Goal: Task Accomplishment & Management: Manage account settings

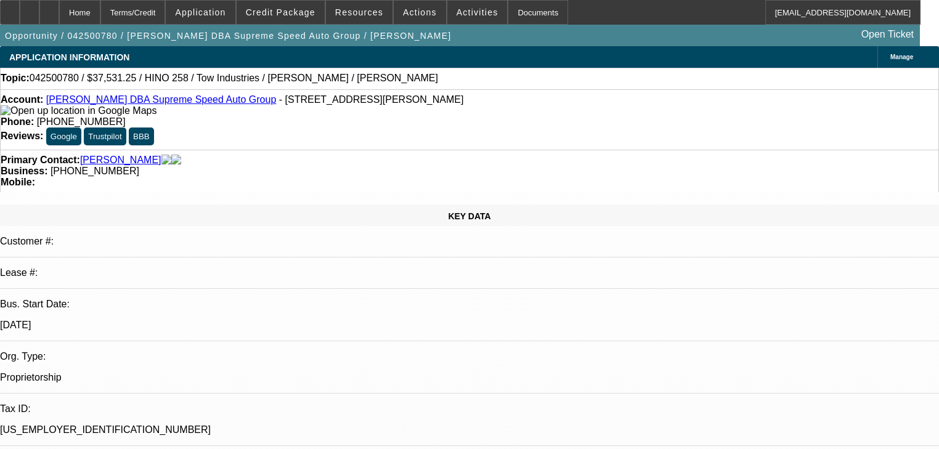
select select "0"
select select "2"
select select "0"
select select "6"
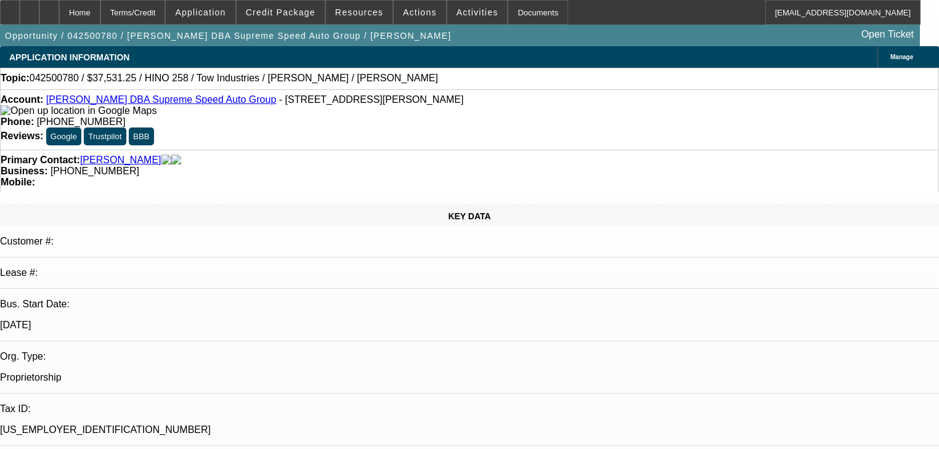
select select "0"
select select "2"
select select "0"
select select "6"
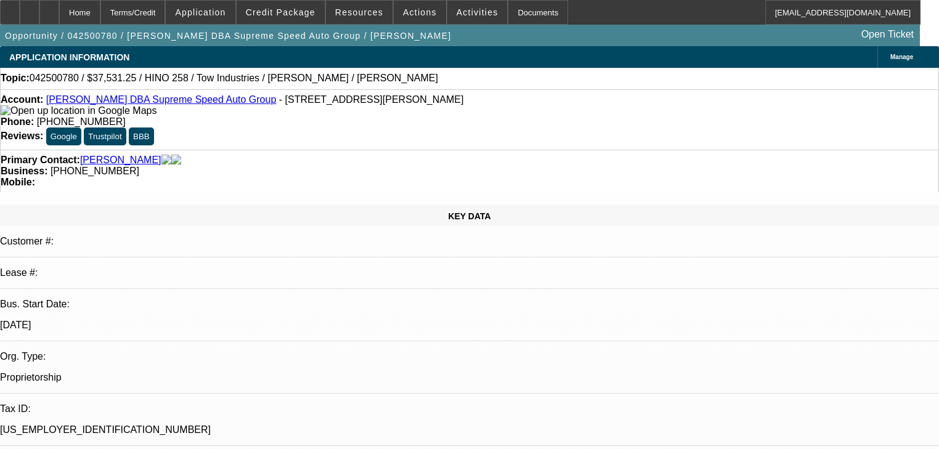
select select "0"
select select "2"
select select "0"
select select "6"
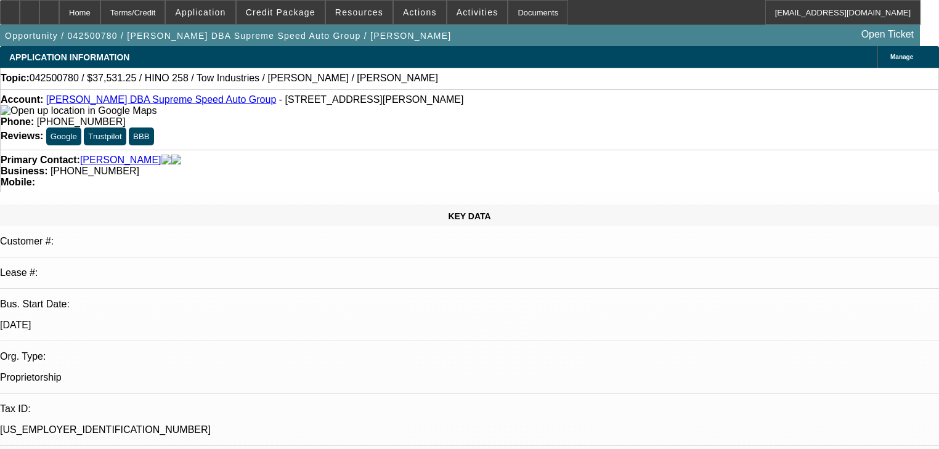
select select "0"
select select "2"
select select "0"
select select "6"
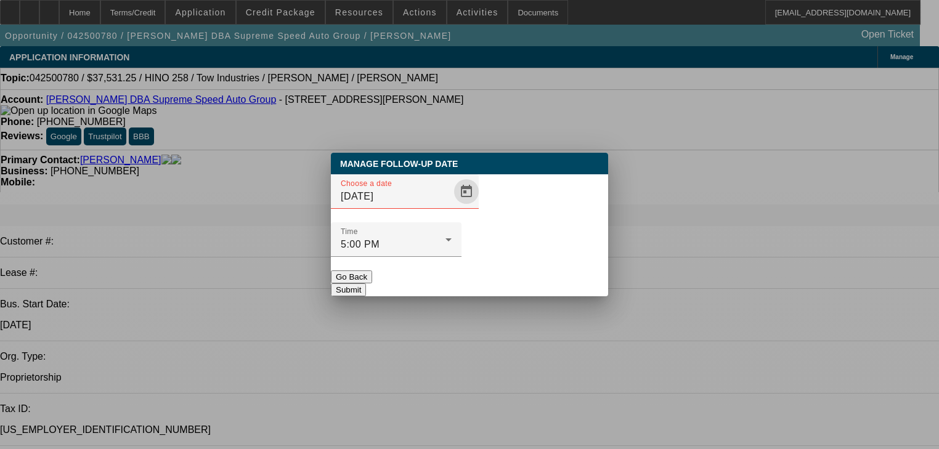
click at [455, 206] on span "Open calendar" at bounding box center [467, 192] width 30 height 30
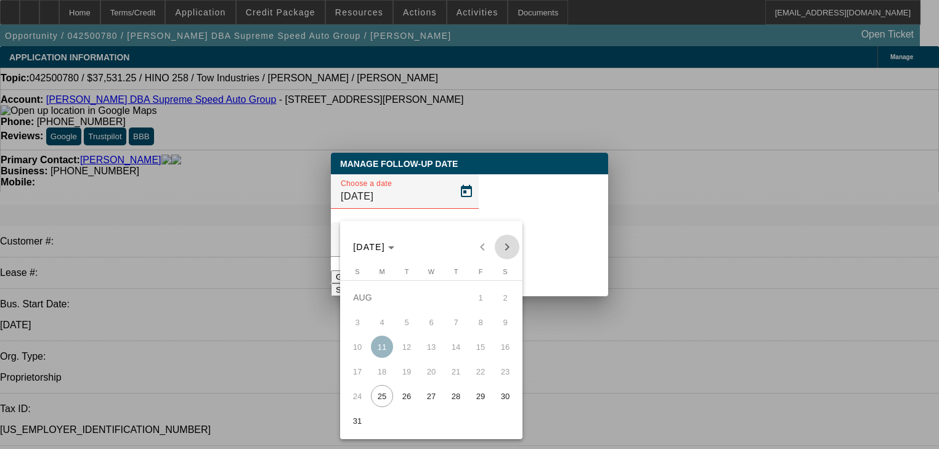
click at [515, 244] on span "Next month" at bounding box center [507, 247] width 25 height 25
click at [382, 356] on span "8" at bounding box center [382, 347] width 22 height 22
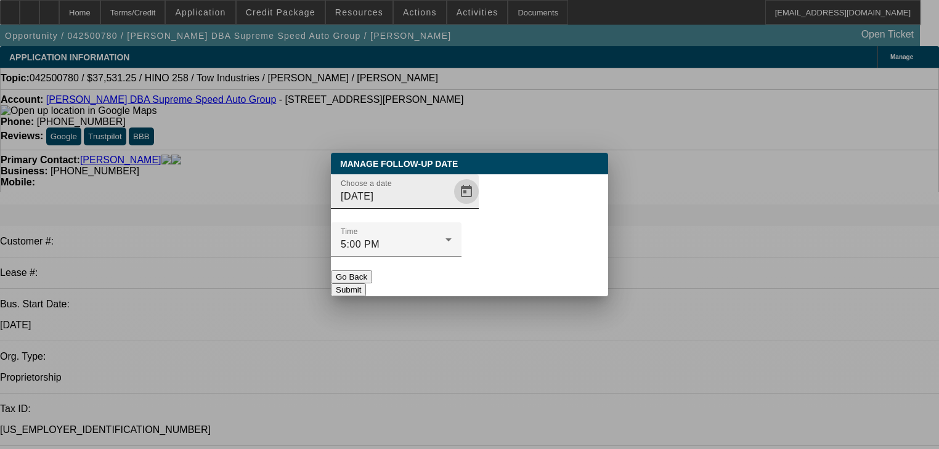
click at [453, 206] on span "Open calendar" at bounding box center [467, 192] width 30 height 30
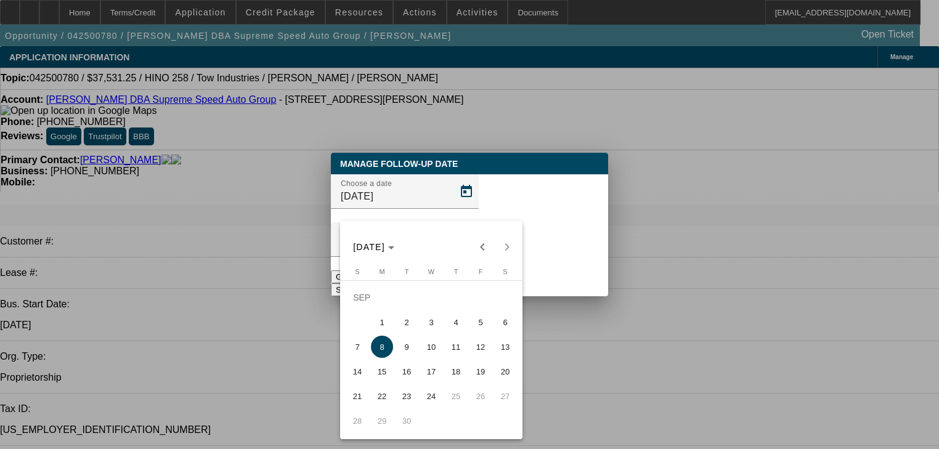
click at [389, 370] on span "15" at bounding box center [382, 371] width 22 height 22
type input "9/15/2025"
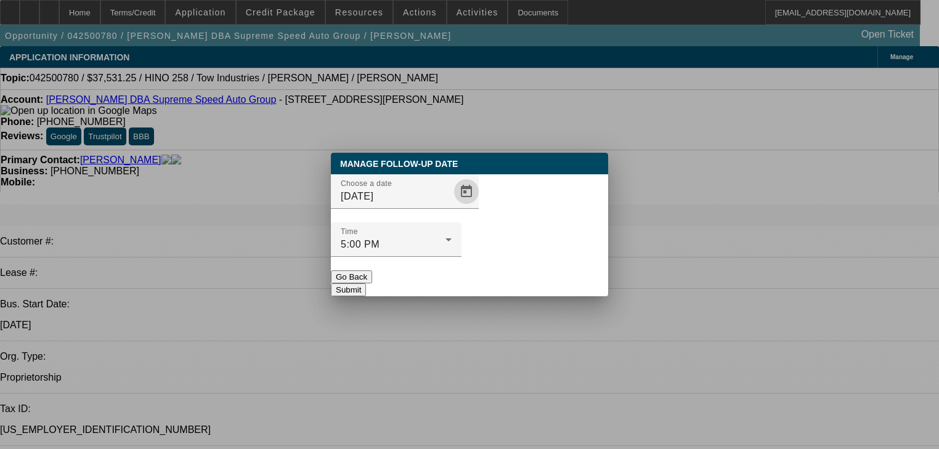
click at [366, 283] on button "Submit" at bounding box center [348, 289] width 35 height 13
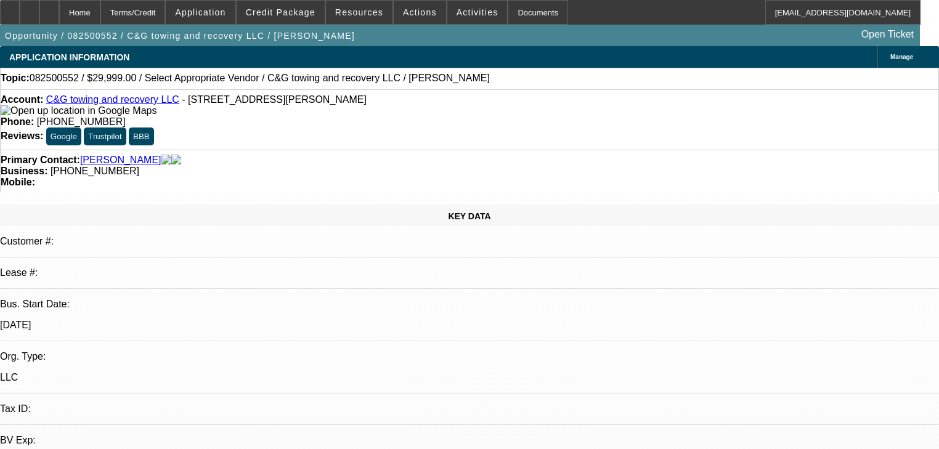
select select "0"
select select "2"
select select "0.1"
select select "4"
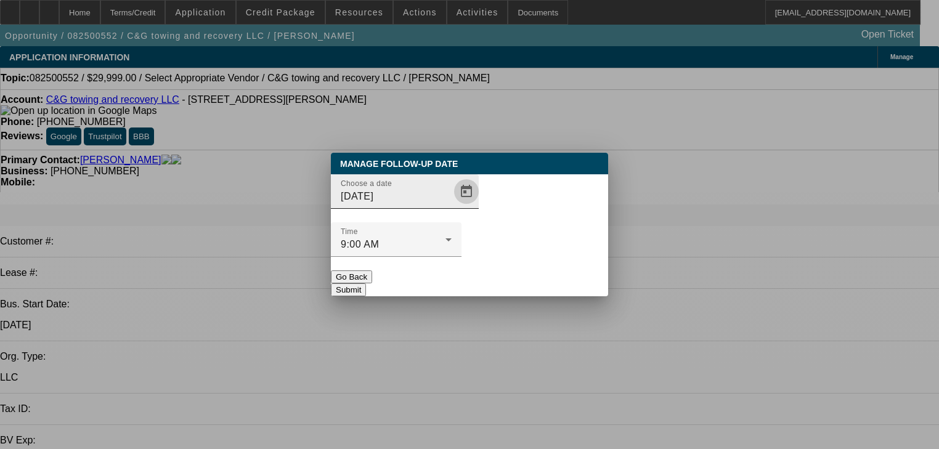
click at [454, 206] on span "Open calendar" at bounding box center [467, 192] width 30 height 30
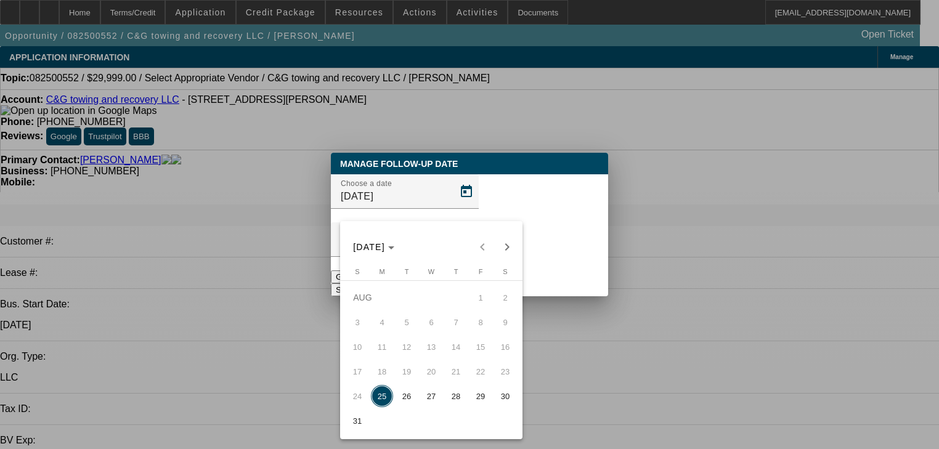
click at [461, 400] on span "28" at bounding box center [456, 396] width 22 height 22
type input "8/28/2025"
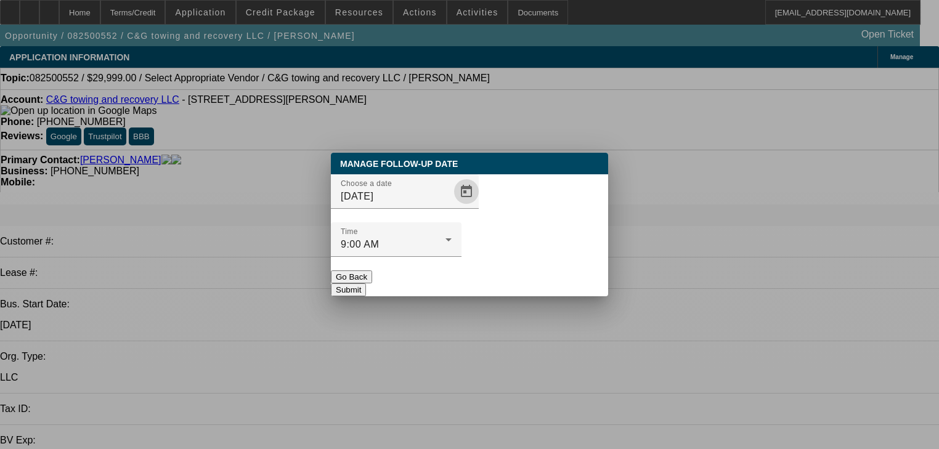
click at [366, 283] on button "Submit" at bounding box center [348, 289] width 35 height 13
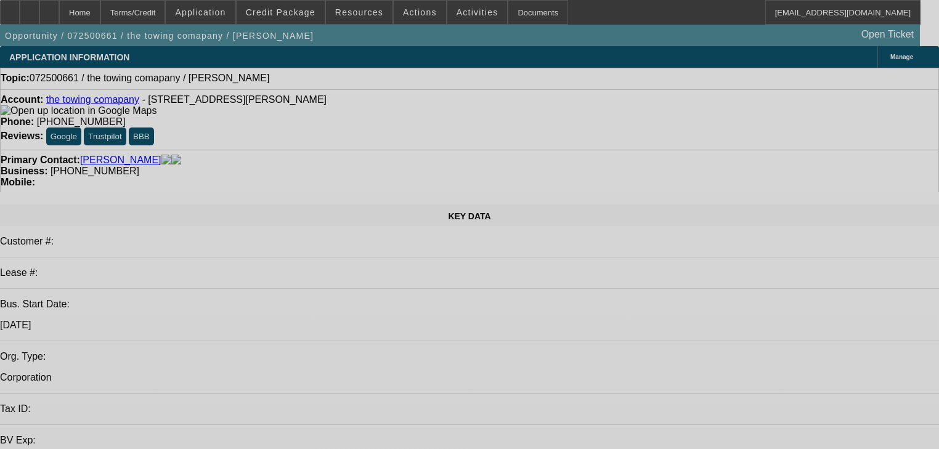
select select "0"
select select "2"
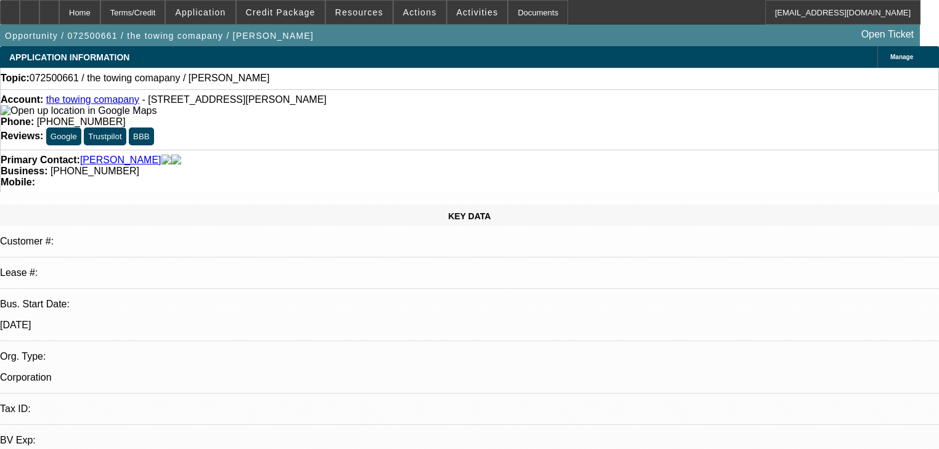
select select "2"
select select "0.1"
select select "4"
click at [286, 22] on span at bounding box center [281, 13] width 88 height 30
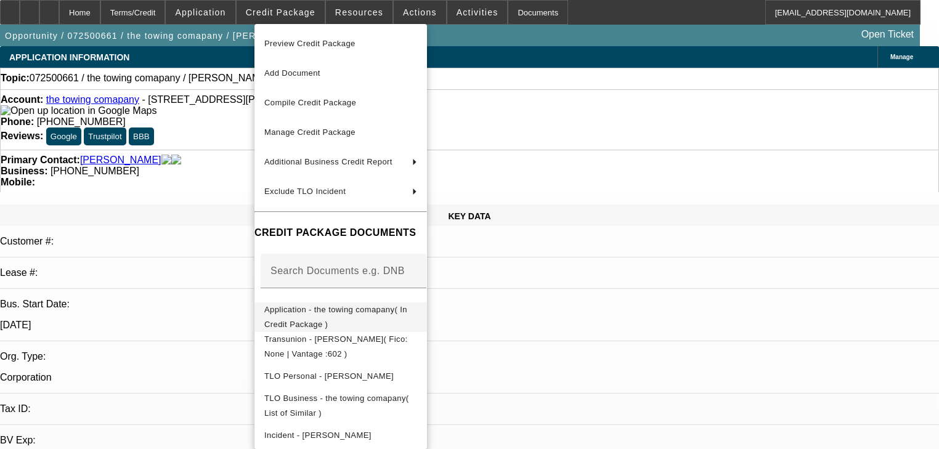
click at [395, 303] on button "Application - the towing comapany( In Credit Package )" at bounding box center [341, 318] width 173 height 30
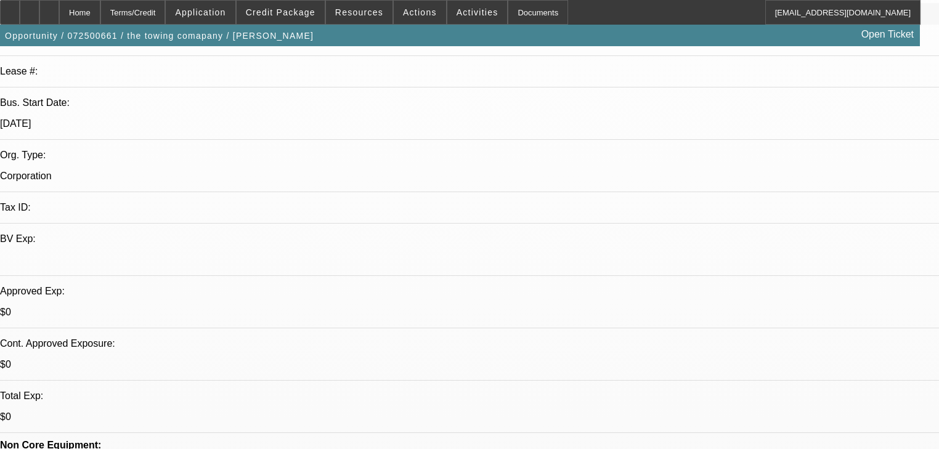
scroll to position [197, 0]
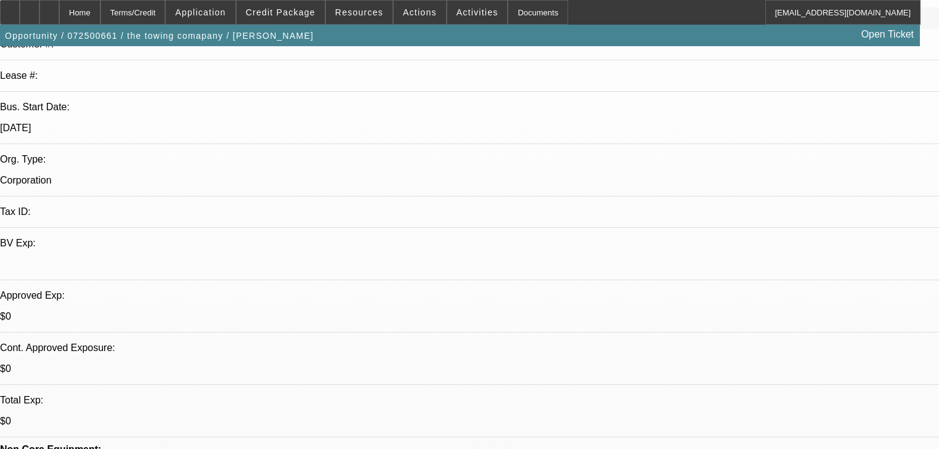
radio input "true"
type textarea "gk again"
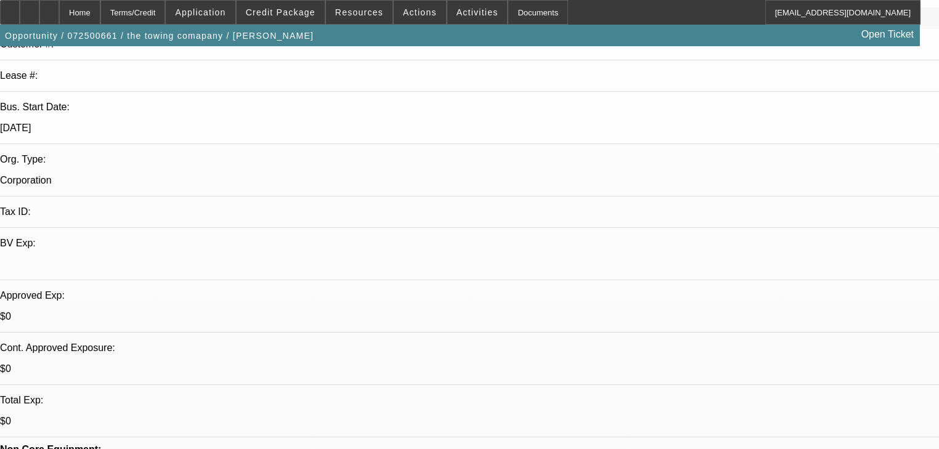
radio input "true"
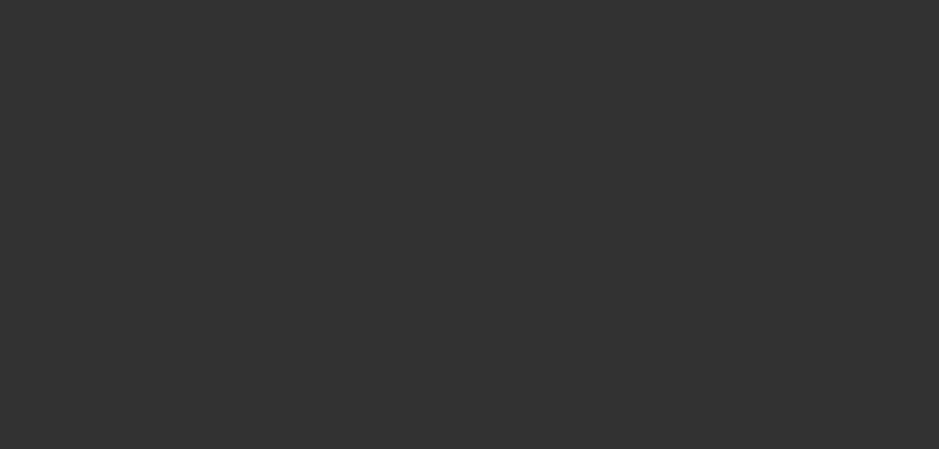
scroll to position [0, 0]
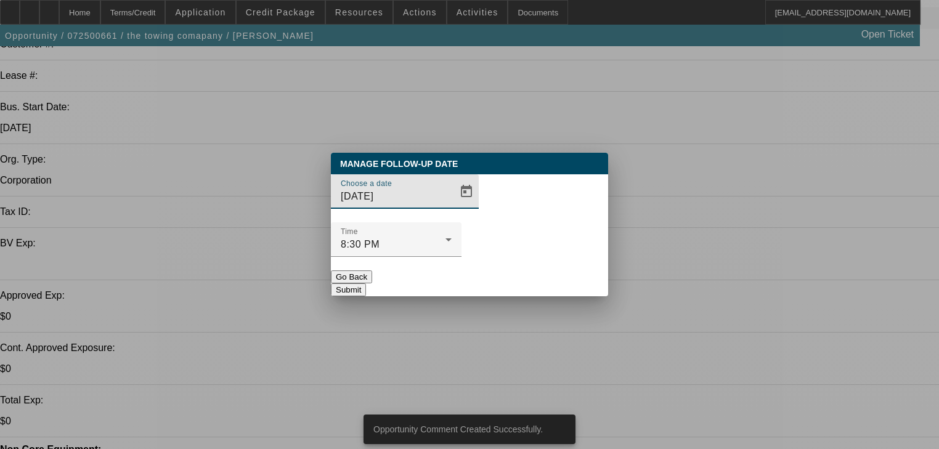
click at [423, 204] on input "[DATE]" at bounding box center [396, 196] width 111 height 15
click at [452, 206] on span "Open calendar" at bounding box center [467, 192] width 30 height 30
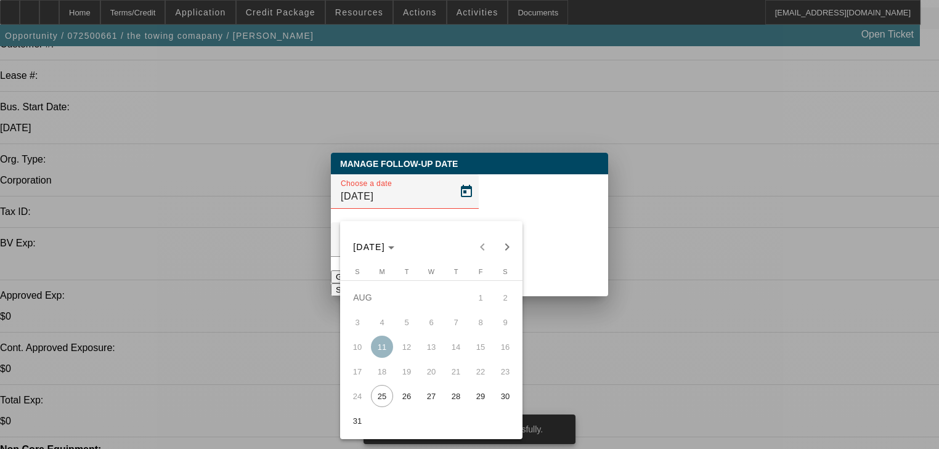
click at [442, 224] on div "AUG 2025 AUG 2025" at bounding box center [431, 240] width 182 height 38
drag, startPoint x: 452, startPoint y: 405, endPoint x: 470, endPoint y: 402, distance: 18.1
click at [470, 402] on tr "24 25 26 27 28 29 30" at bounding box center [431, 396] width 173 height 25
click at [503, 248] on span "Next month" at bounding box center [507, 247] width 25 height 25
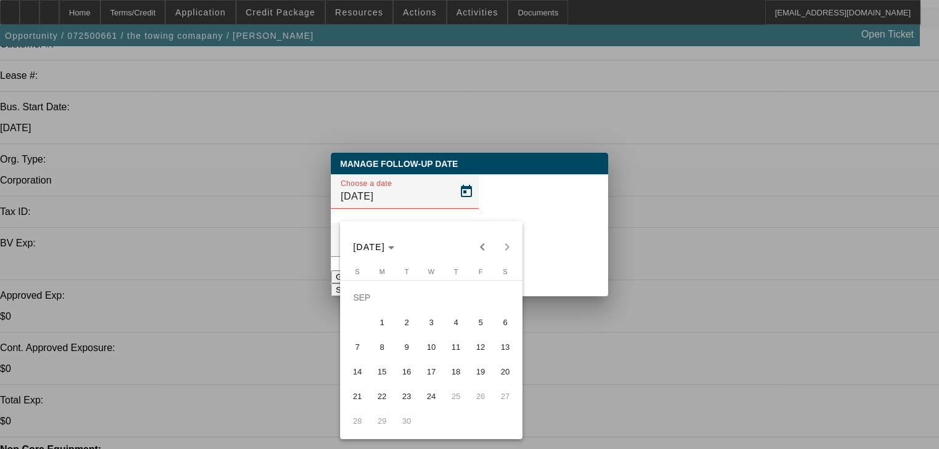
click at [386, 327] on span "1" at bounding box center [382, 322] width 22 height 22
type input "9/1/2025"
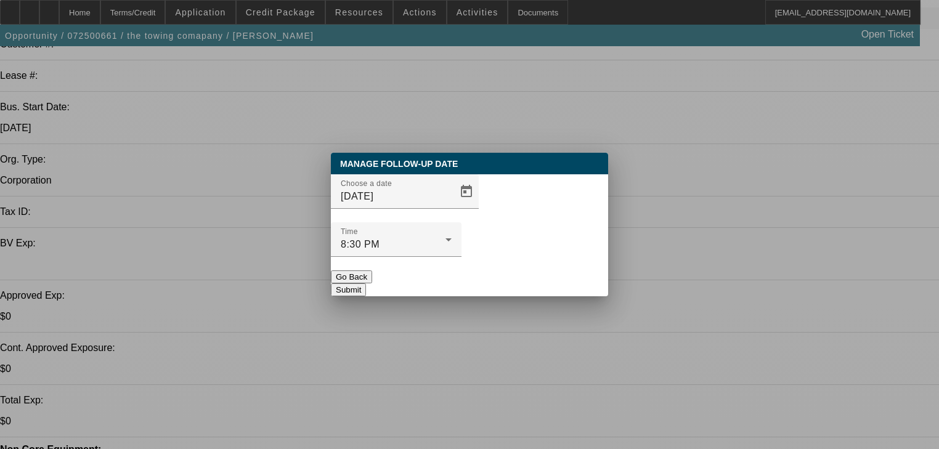
click at [366, 283] on button "Submit" at bounding box center [348, 289] width 35 height 13
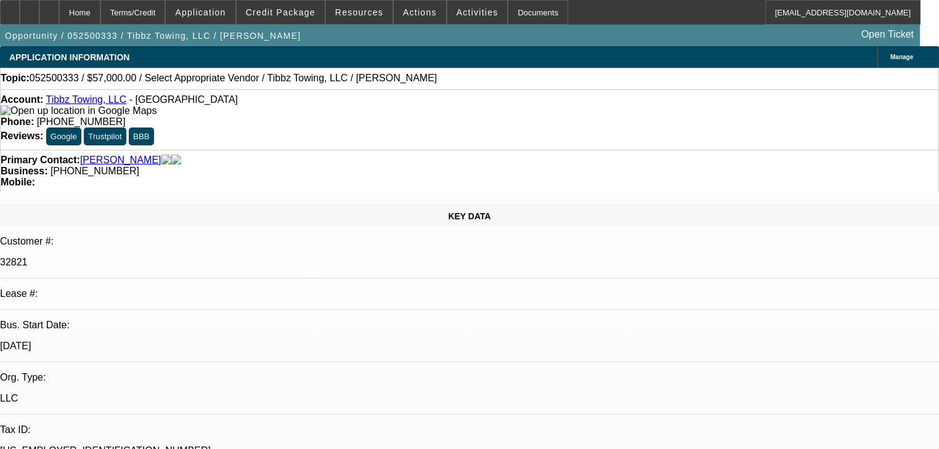
select select "0.1"
select select "2"
select select "0.1"
select select "4"
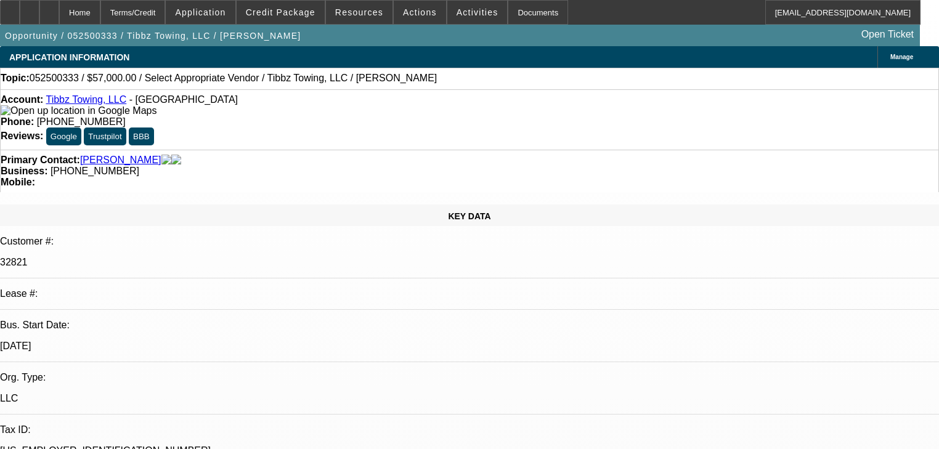
select select "2"
select select "0.1"
select select "4"
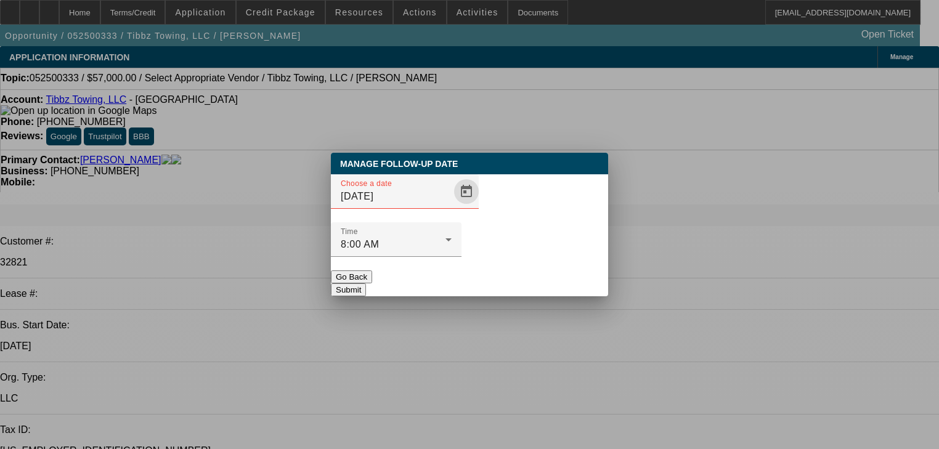
click at [452, 206] on span "Open calendar" at bounding box center [467, 192] width 30 height 30
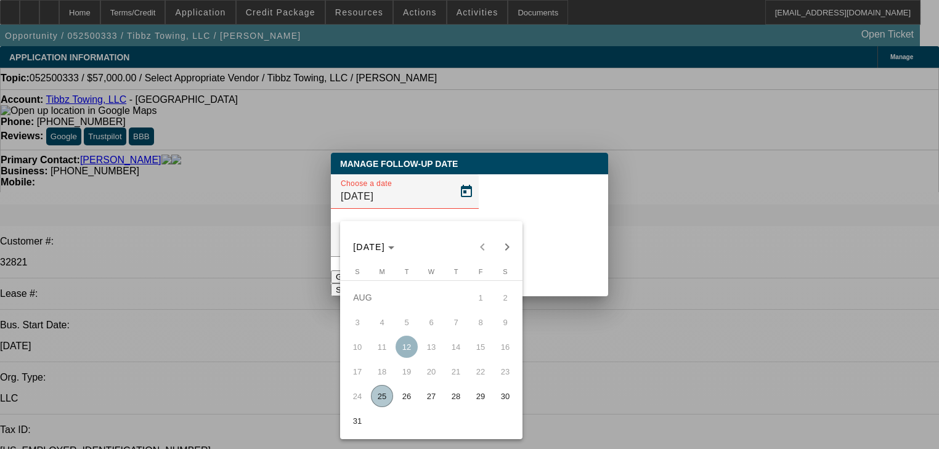
click at [505, 249] on span "Next month" at bounding box center [507, 247] width 25 height 25
click at [404, 357] on span "9" at bounding box center [407, 347] width 22 height 22
type input "9/9/2025"
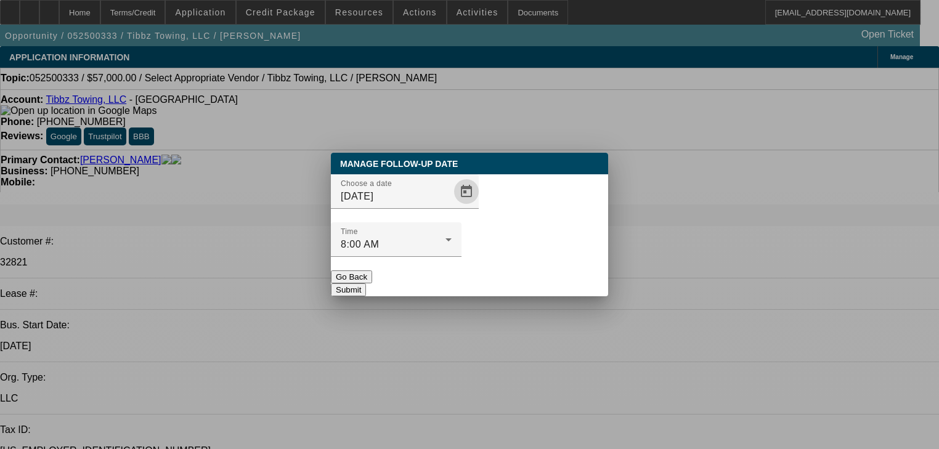
click at [366, 283] on button "Submit" at bounding box center [348, 289] width 35 height 13
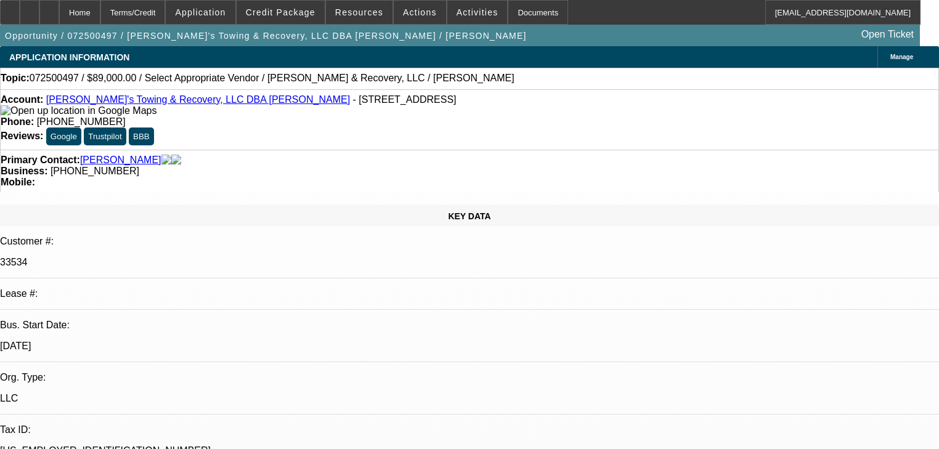
select select "0"
select select "2"
select select "0.1"
select select "4"
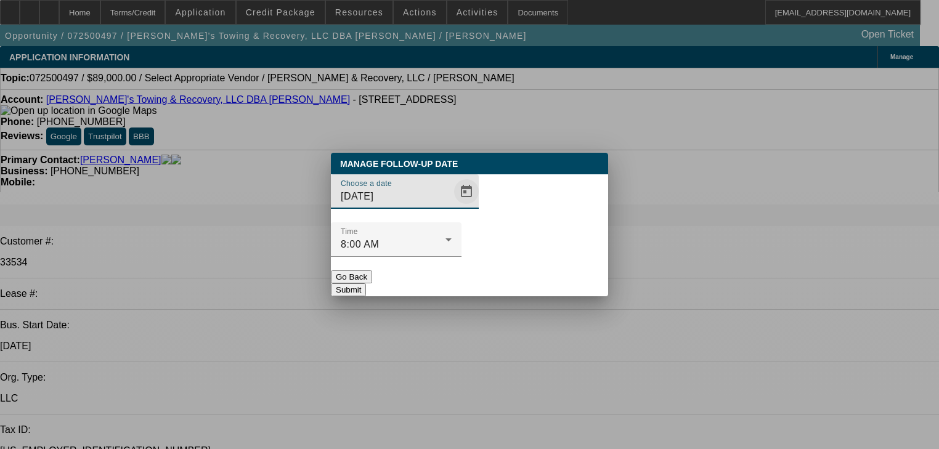
click at [452, 206] on span "Open calendar" at bounding box center [467, 192] width 30 height 30
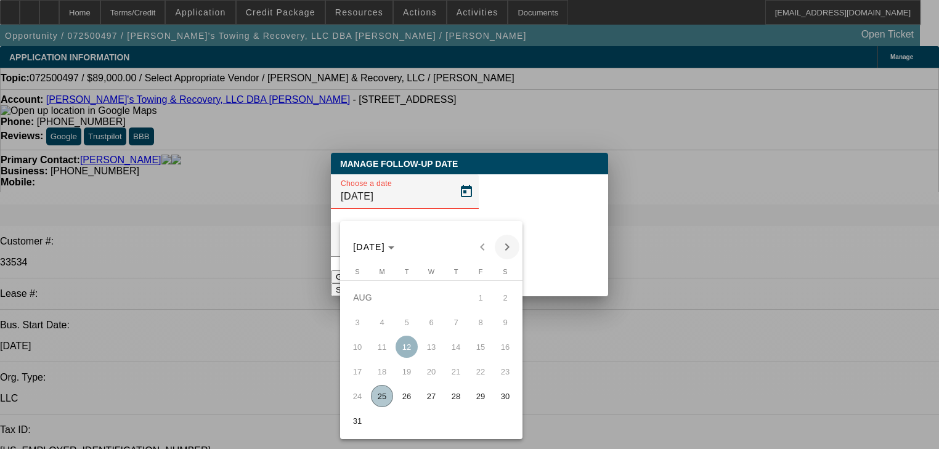
click at [505, 245] on span "Next month" at bounding box center [507, 247] width 25 height 25
click at [410, 357] on span "9" at bounding box center [407, 347] width 22 height 22
type input "[DATE]"
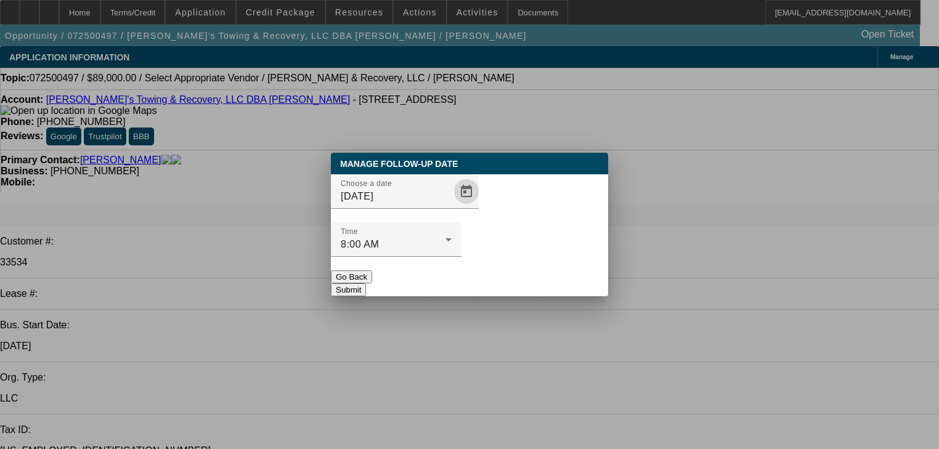
click at [366, 283] on button "Submit" at bounding box center [348, 289] width 35 height 13
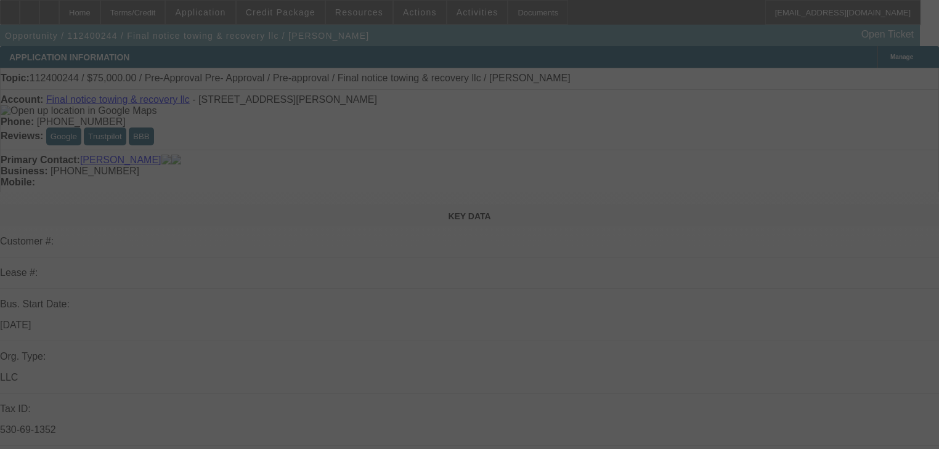
select select "0.15"
select select "0"
select select "0.1"
select select "4"
select select "0"
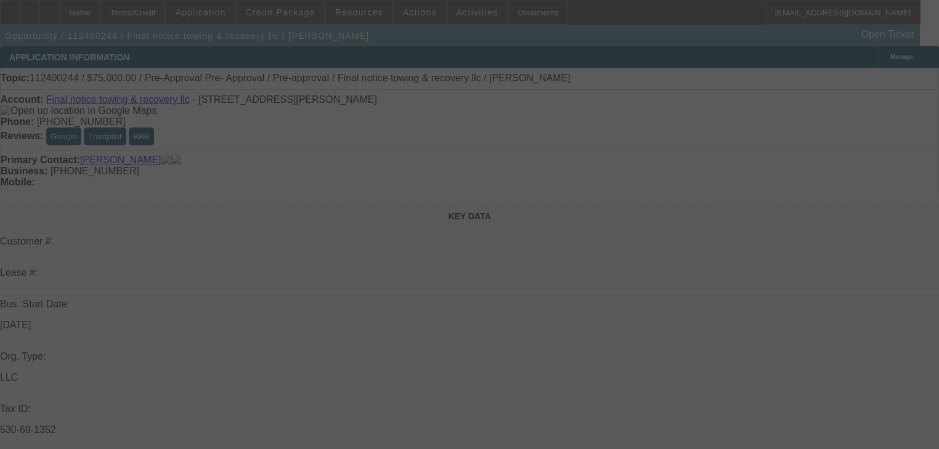
select select "0"
select select "0.1"
select select "4"
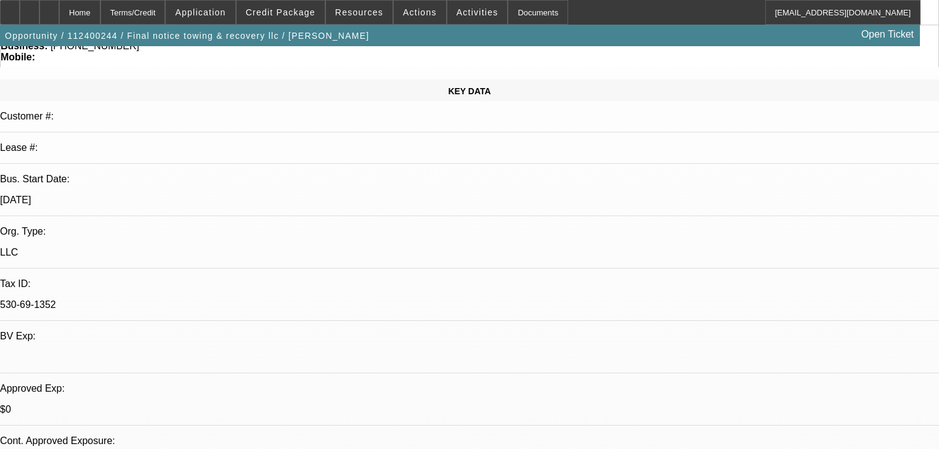
scroll to position [148, 0]
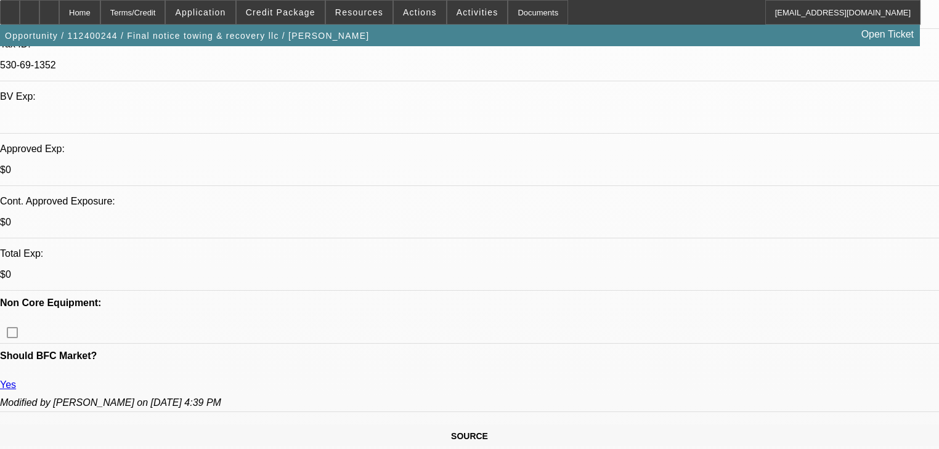
scroll to position [394, 0]
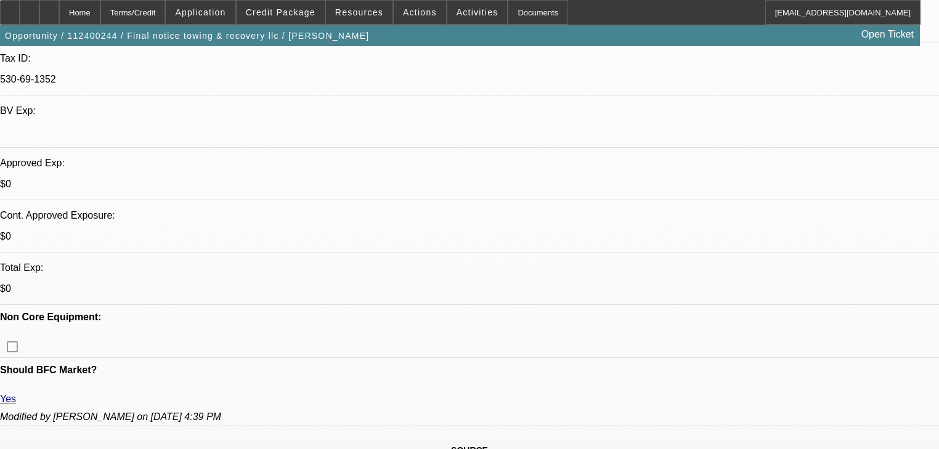
scroll to position [0, 0]
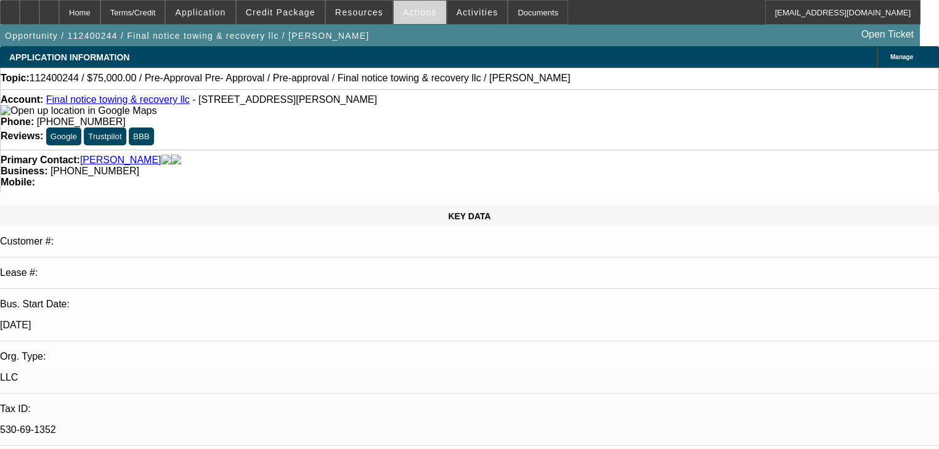
click at [404, 12] on span "Actions" at bounding box center [420, 12] width 34 height 10
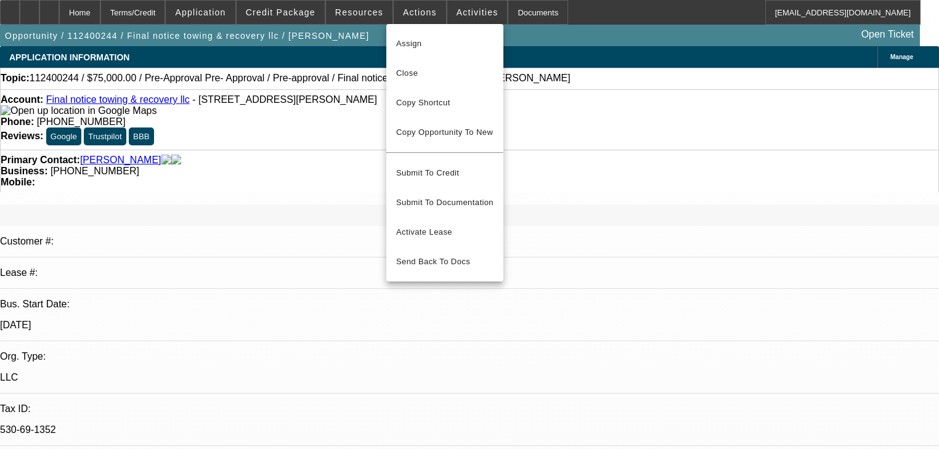
click at [441, 7] on div at bounding box center [469, 224] width 939 height 449
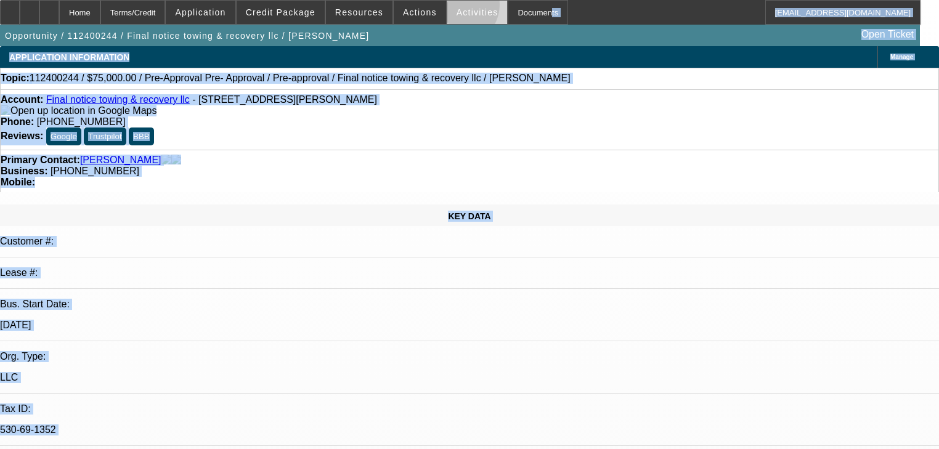
click at [457, 7] on span "Activities" at bounding box center [478, 12] width 42 height 10
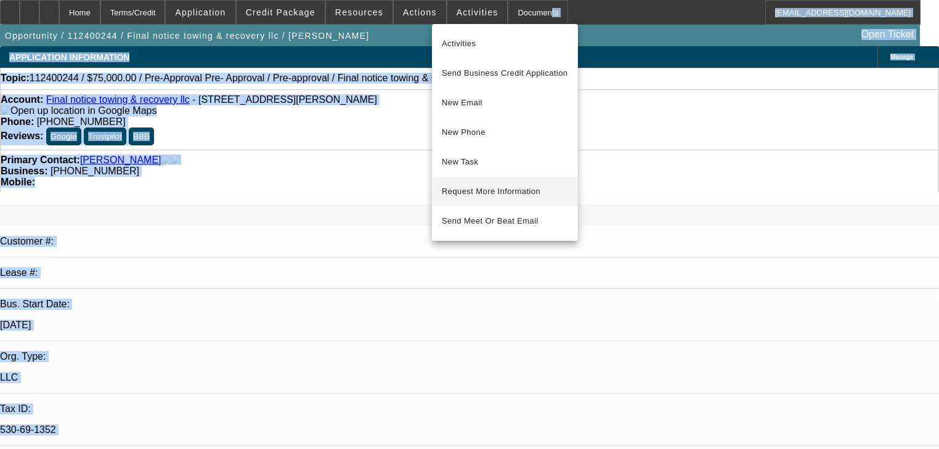
click at [489, 200] on button "Request More Information" at bounding box center [505, 192] width 146 height 30
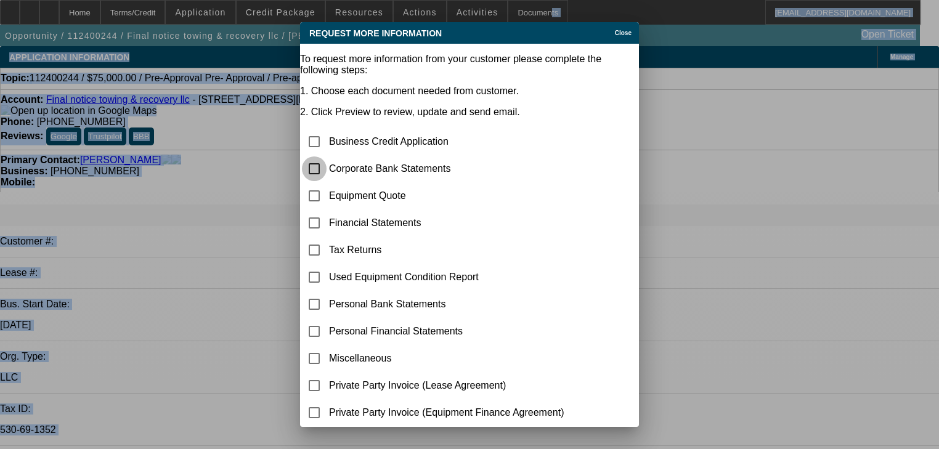
click at [327, 157] on input "checkbox" at bounding box center [314, 169] width 25 height 25
checkbox input "true"
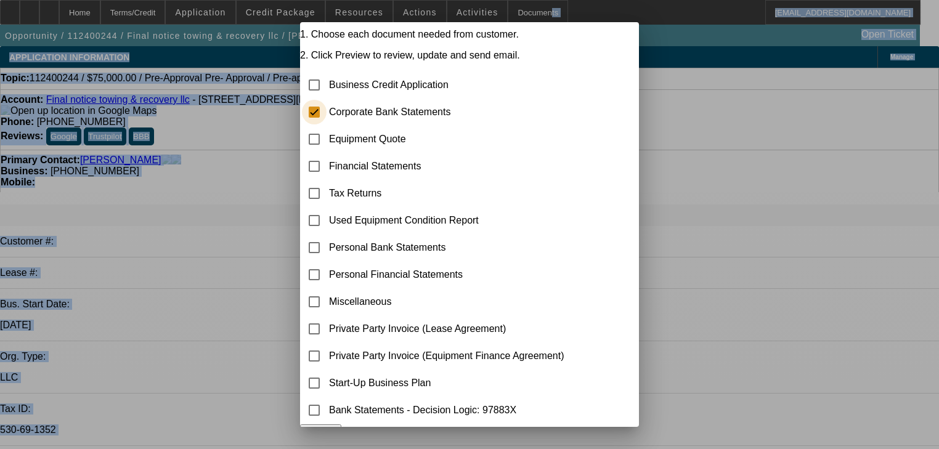
scroll to position [102, 0]
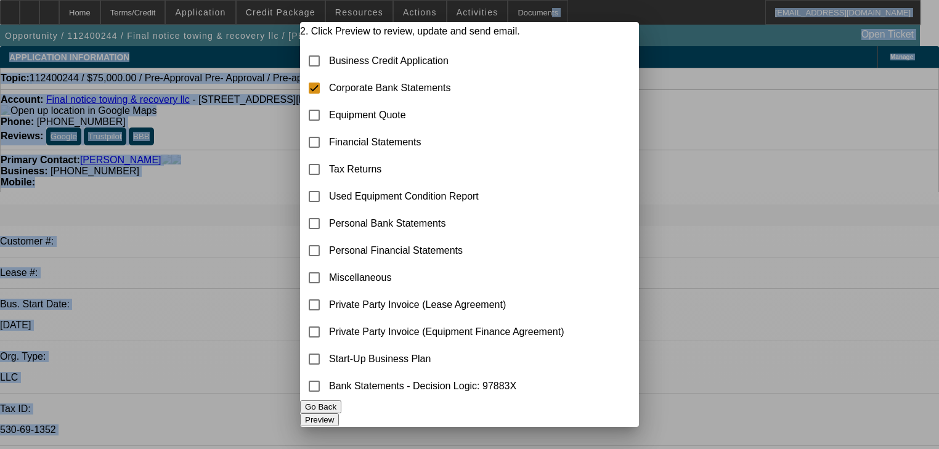
click at [339, 413] on button "Preview" at bounding box center [319, 419] width 39 height 13
